Goal: Task Accomplishment & Management: Complete application form

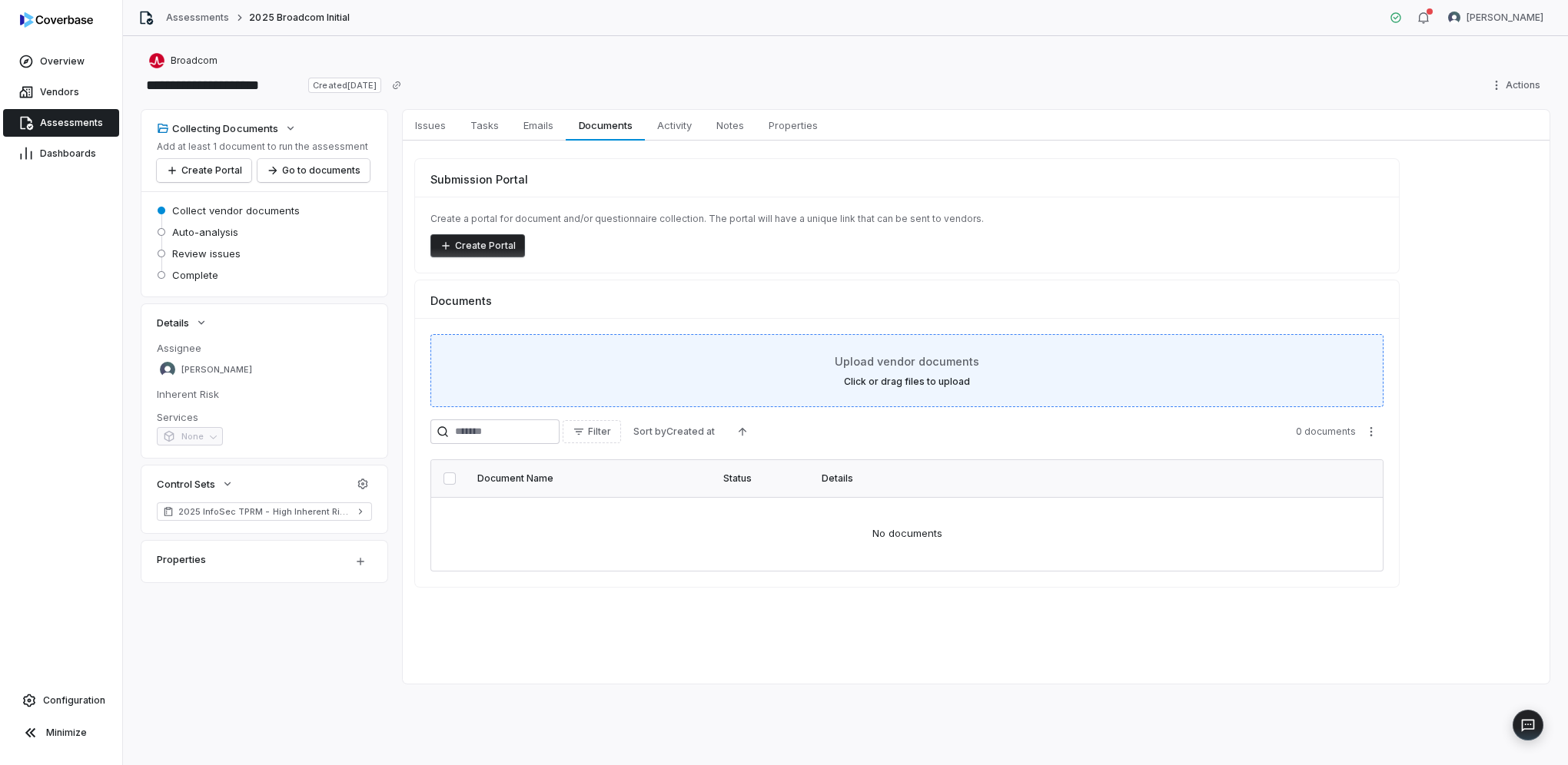
click at [695, 372] on div "Upload vendor documents Click or drag files to upload" at bounding box center [907, 370] width 915 height 34
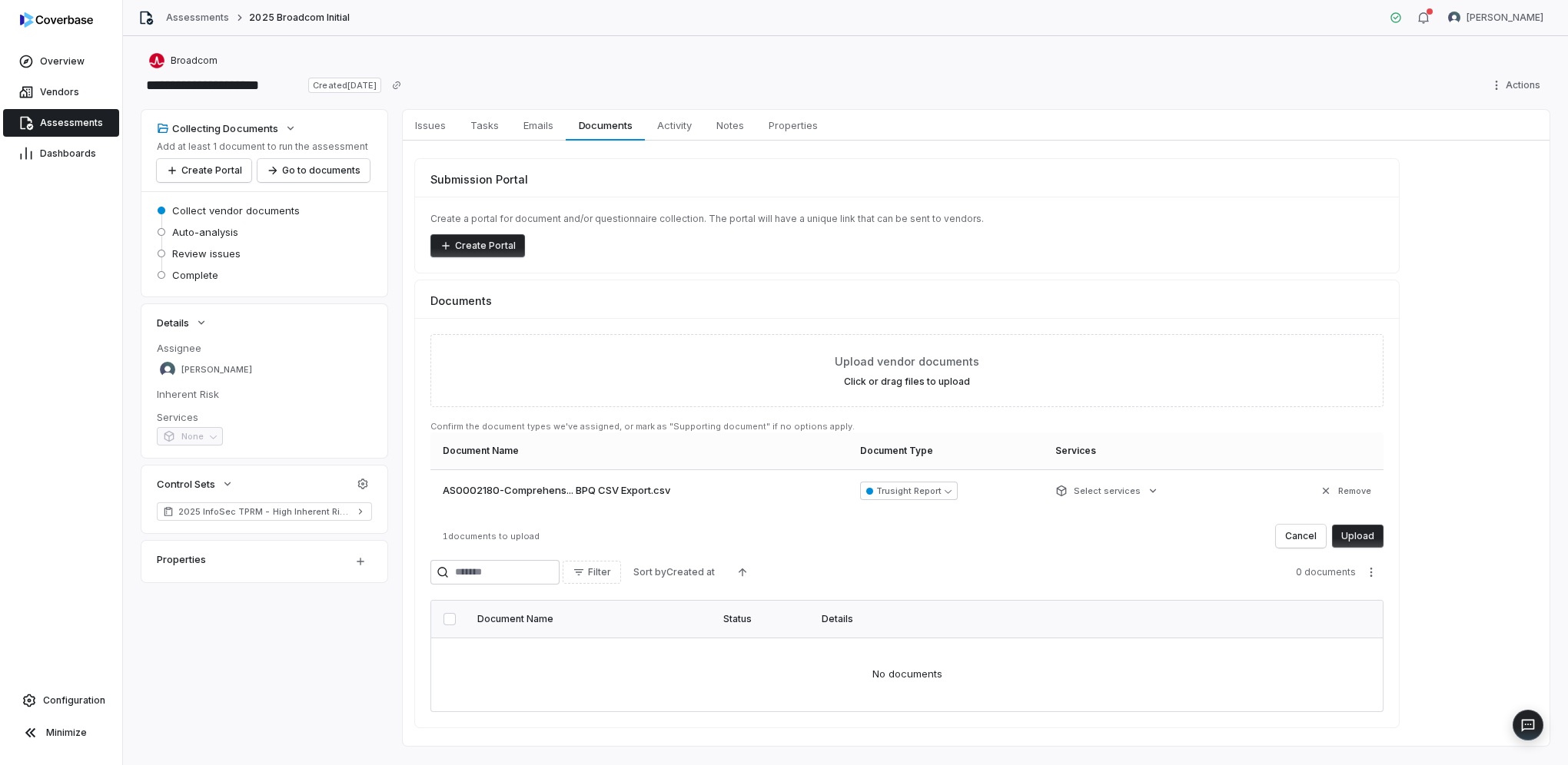
click at [1365, 540] on button "Upload" at bounding box center [1357, 536] width 51 height 23
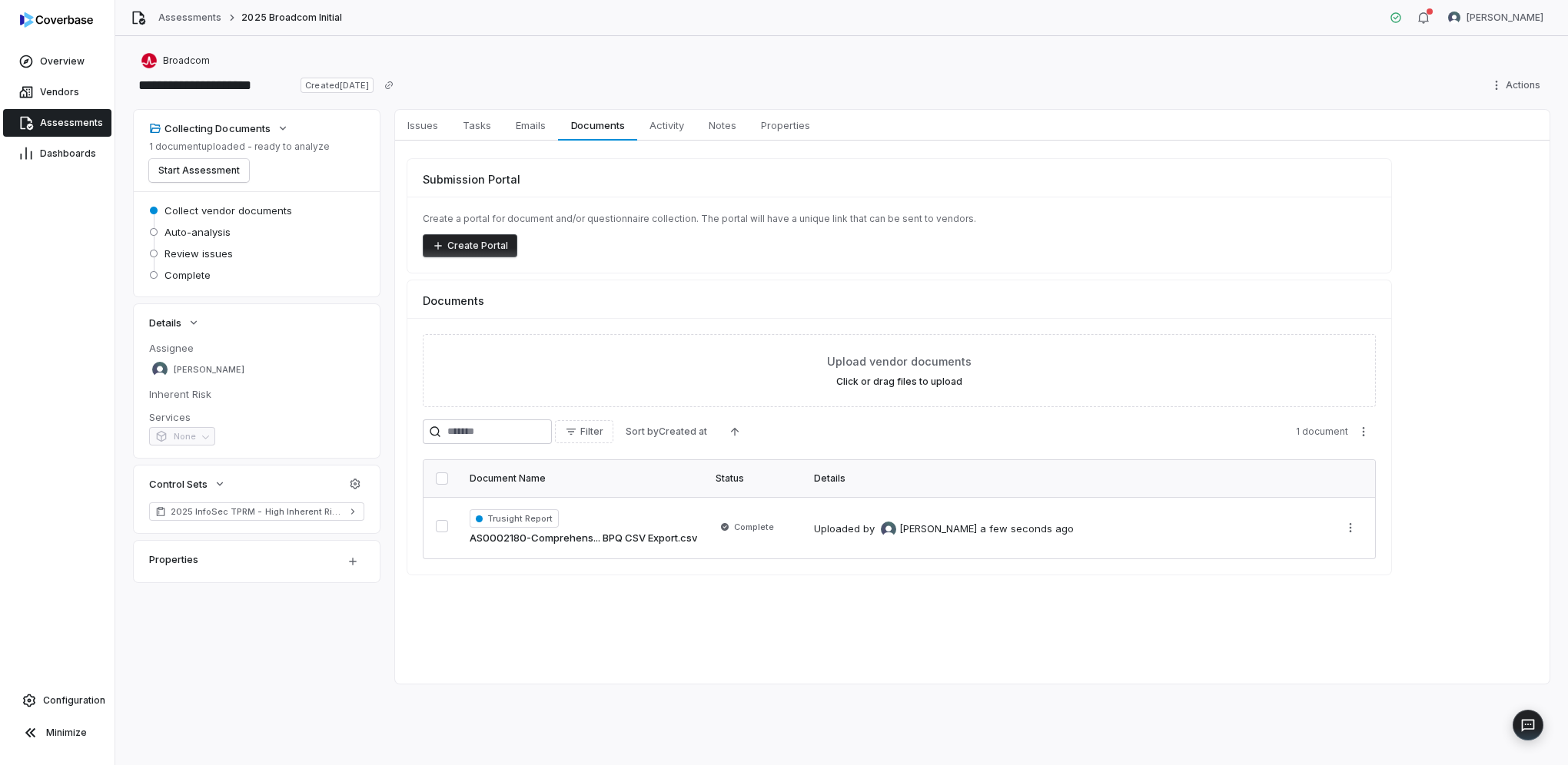
drag, startPoint x: 196, startPoint y: 175, endPoint x: 262, endPoint y: 193, distance: 68.4
click at [196, 175] on button "Start Assessment" at bounding box center [198, 170] width 100 height 23
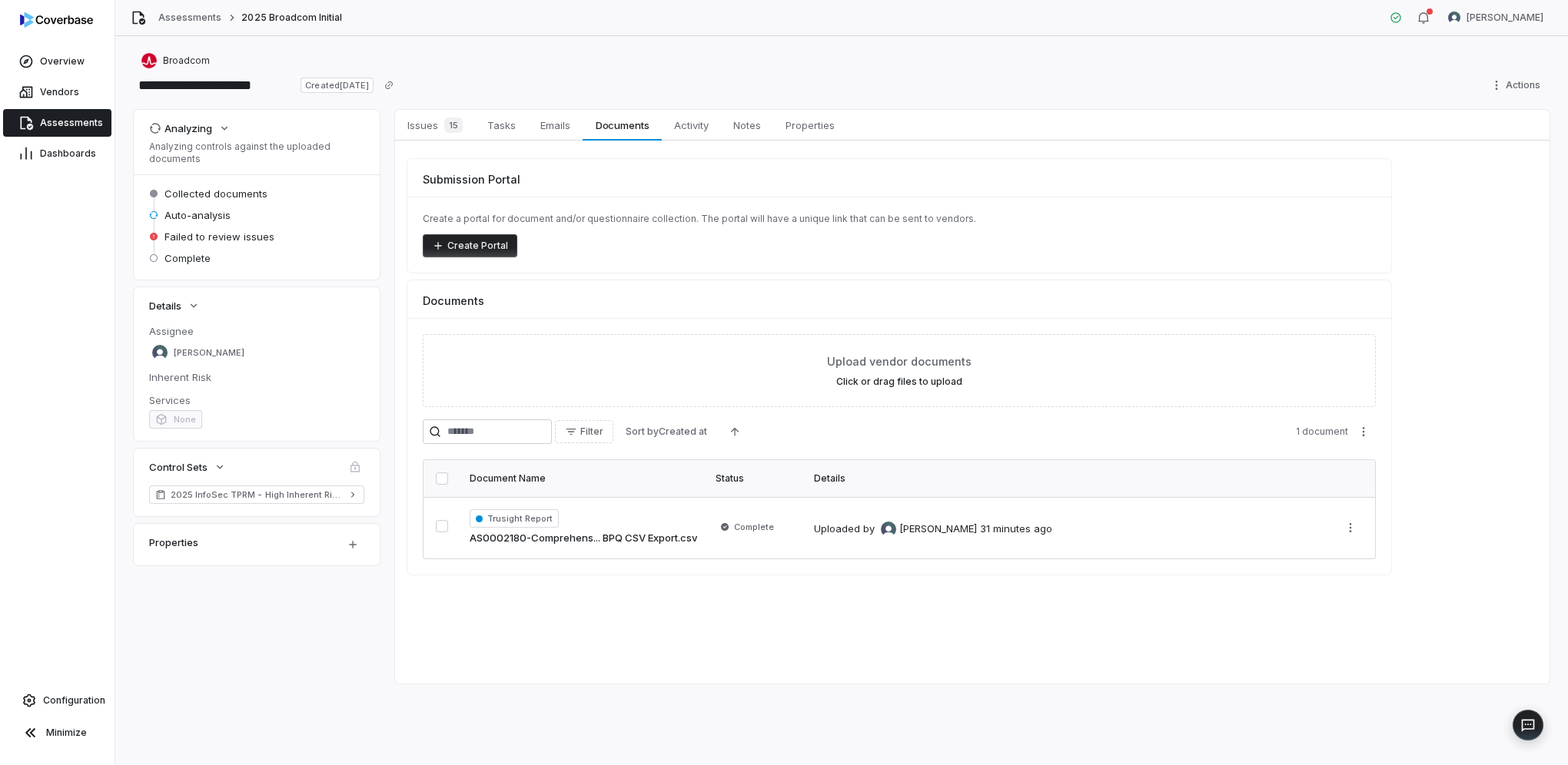
drag, startPoint x: 412, startPoint y: 129, endPoint x: 491, endPoint y: 142, distance: 80.1
click at [412, 129] on span "Issues 15" at bounding box center [435, 125] width 68 height 21
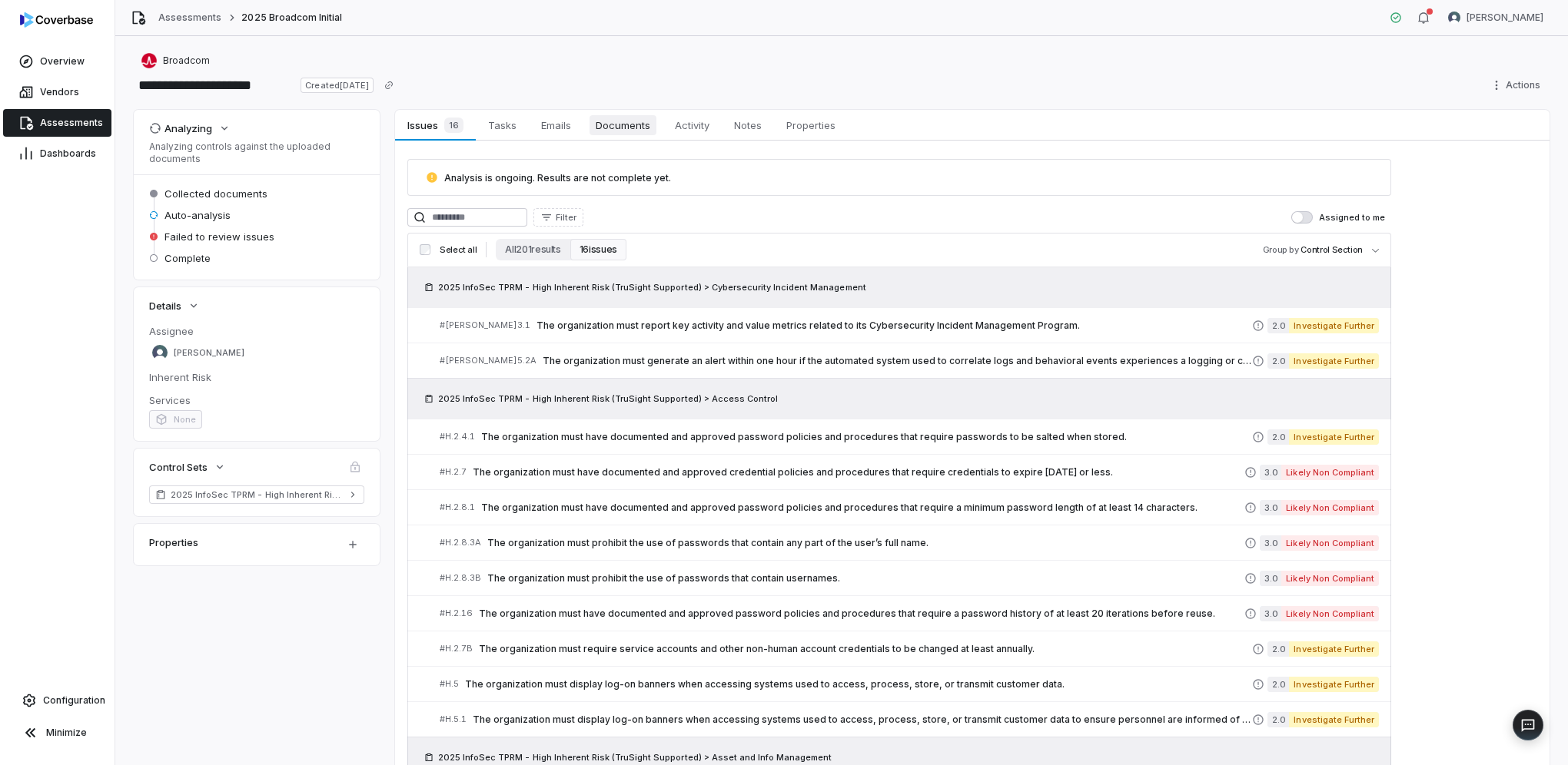
drag, startPoint x: 618, startPoint y: 123, endPoint x: 652, endPoint y: 128, distance: 34.4
click at [618, 123] on span "Documents" at bounding box center [623, 125] width 67 height 20
